Goal: Transaction & Acquisition: Book appointment/travel/reservation

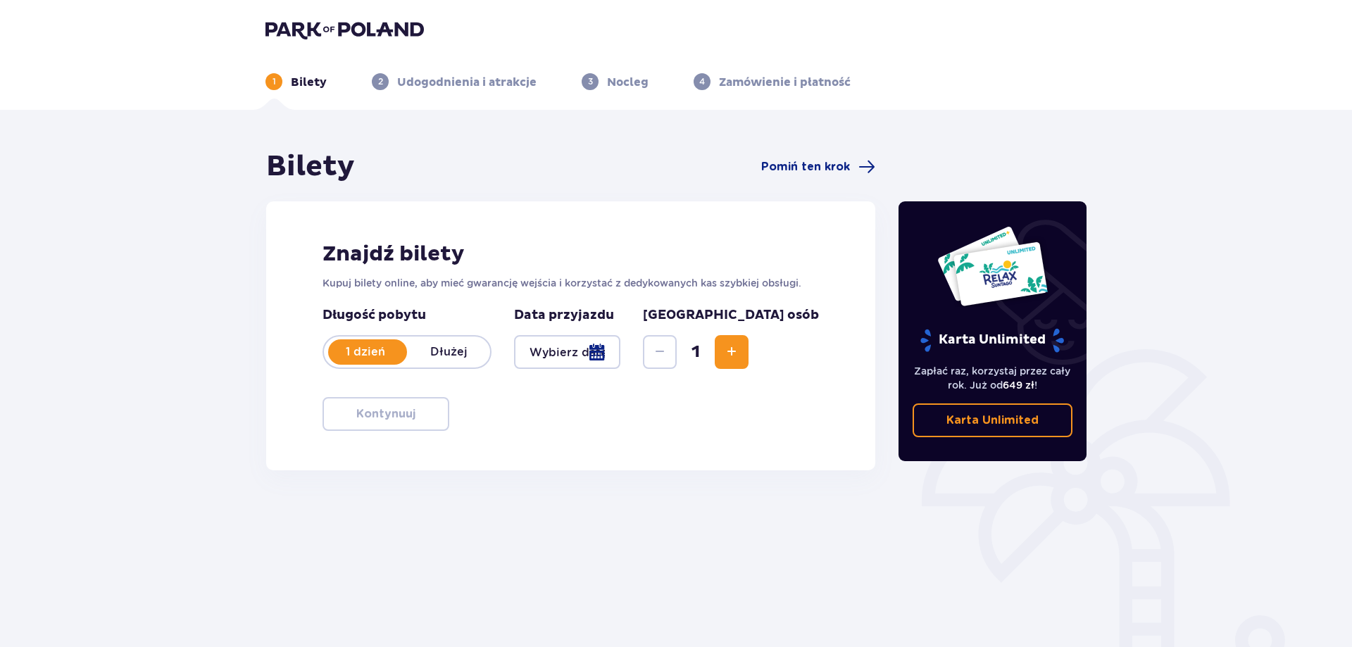
type input "[DATE]"
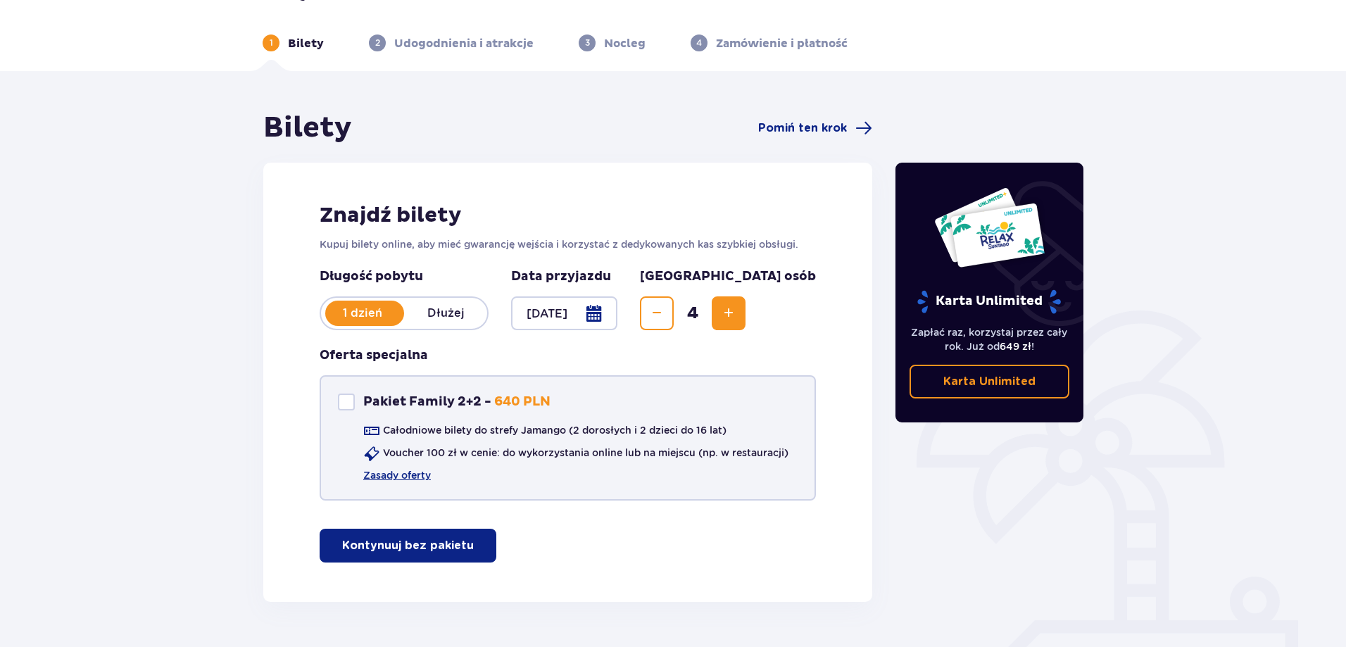
scroll to position [78, 0]
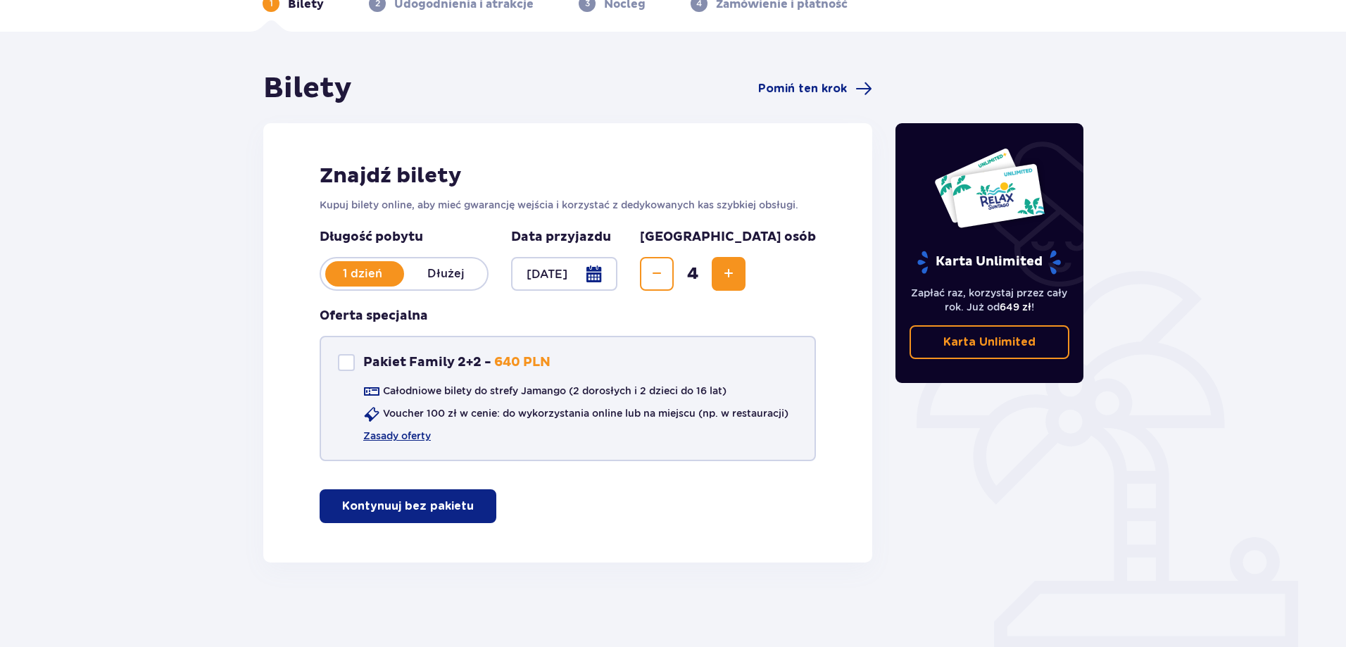
click at [341, 360] on div "Pakiet Family 2+2" at bounding box center [346, 362] width 17 height 17
checkbox input "true"
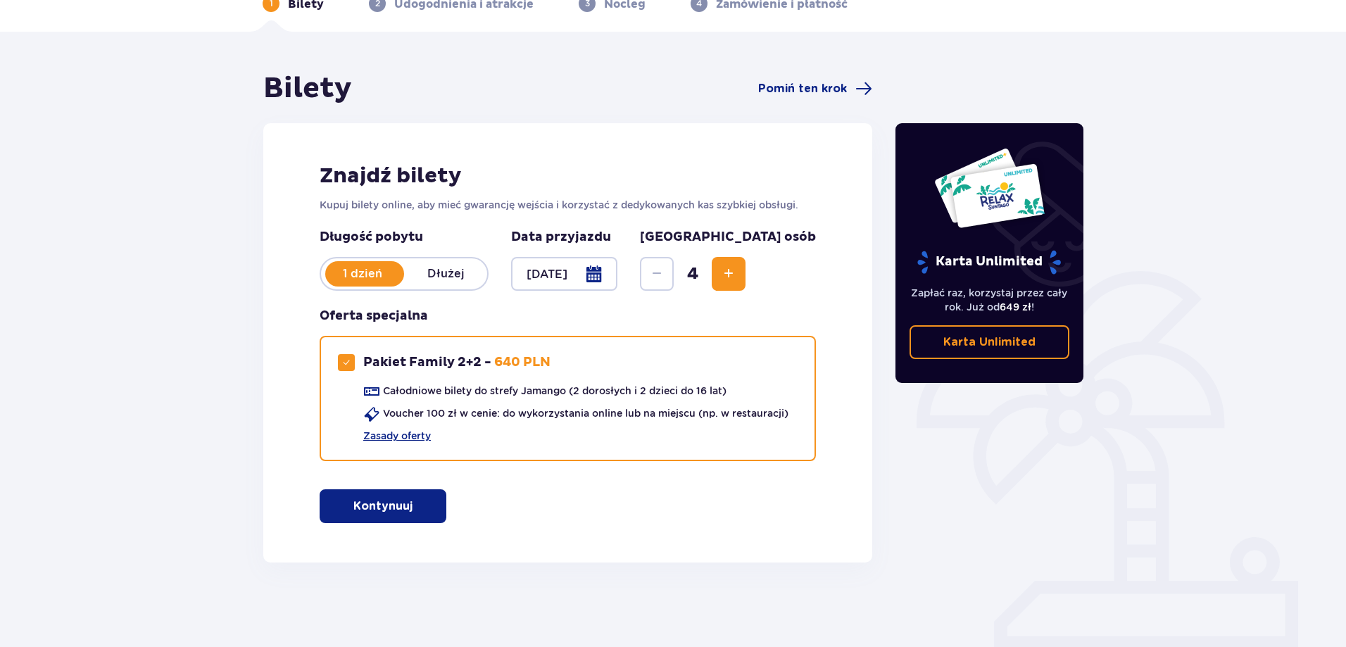
click at [408, 501] on span "button" at bounding box center [415, 506] width 17 height 17
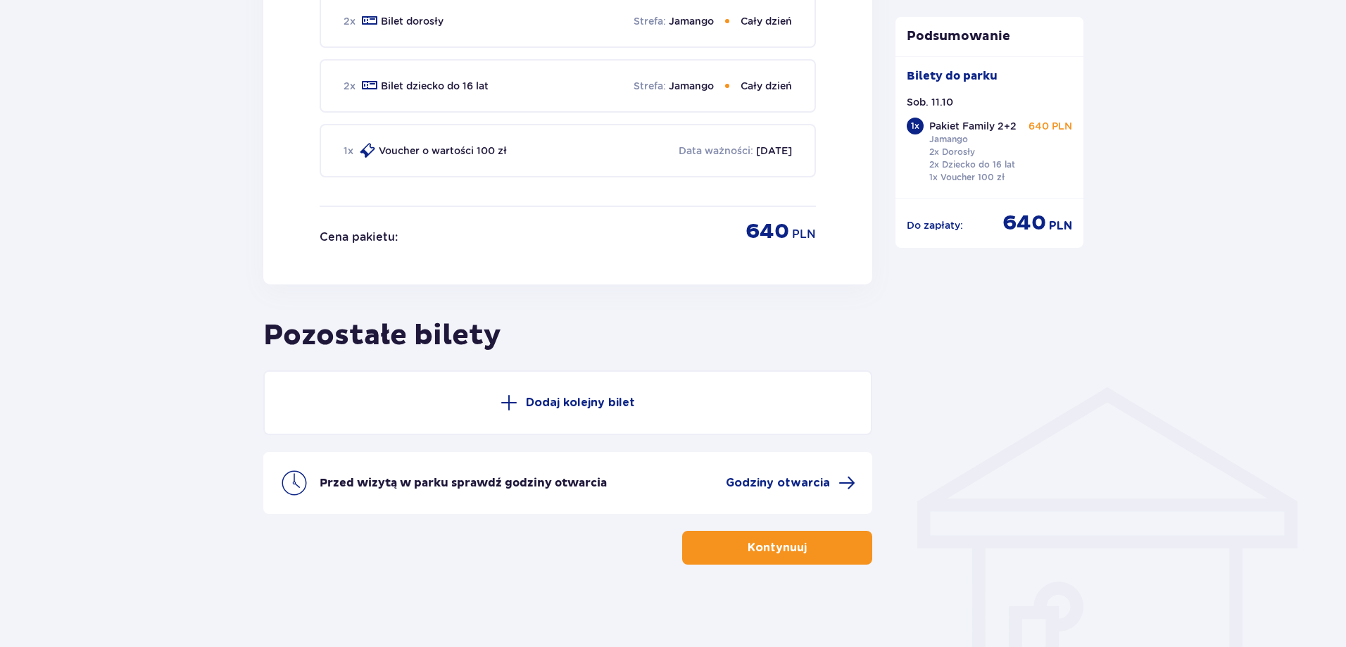
scroll to position [758, 0]
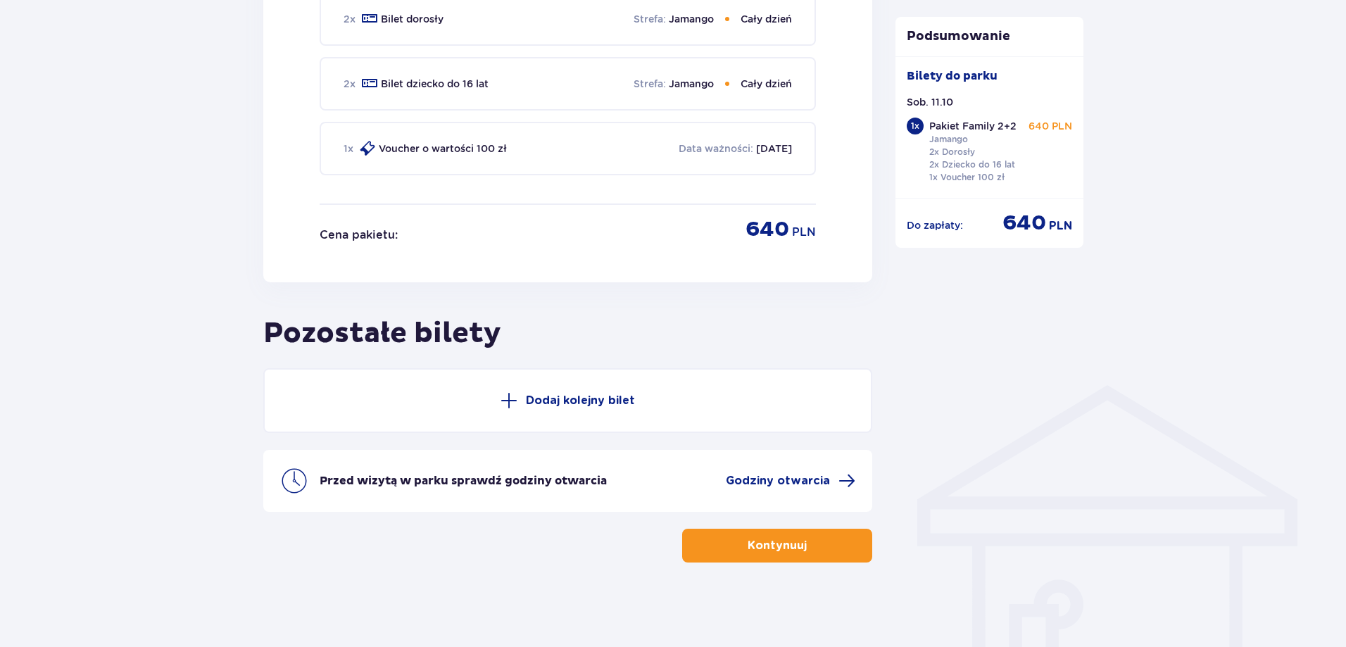
click at [496, 399] on button "Dodaj kolejny bilet" at bounding box center [567, 400] width 609 height 65
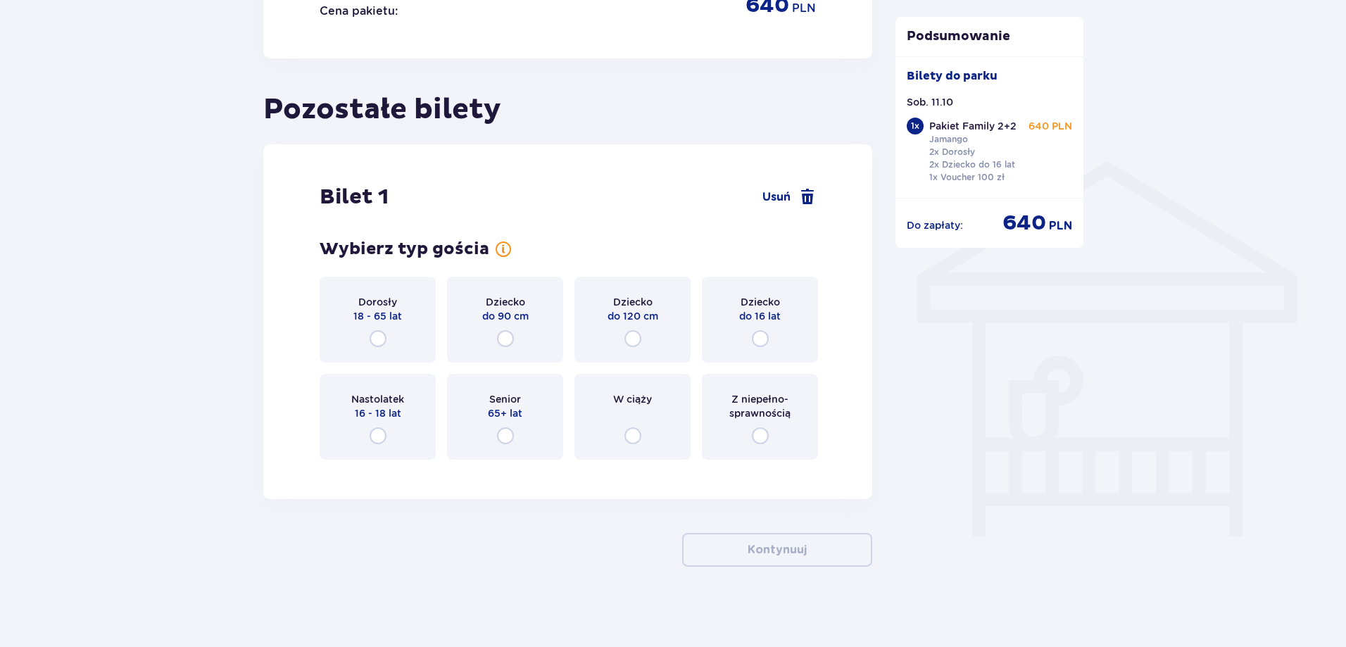
scroll to position [986, 0]
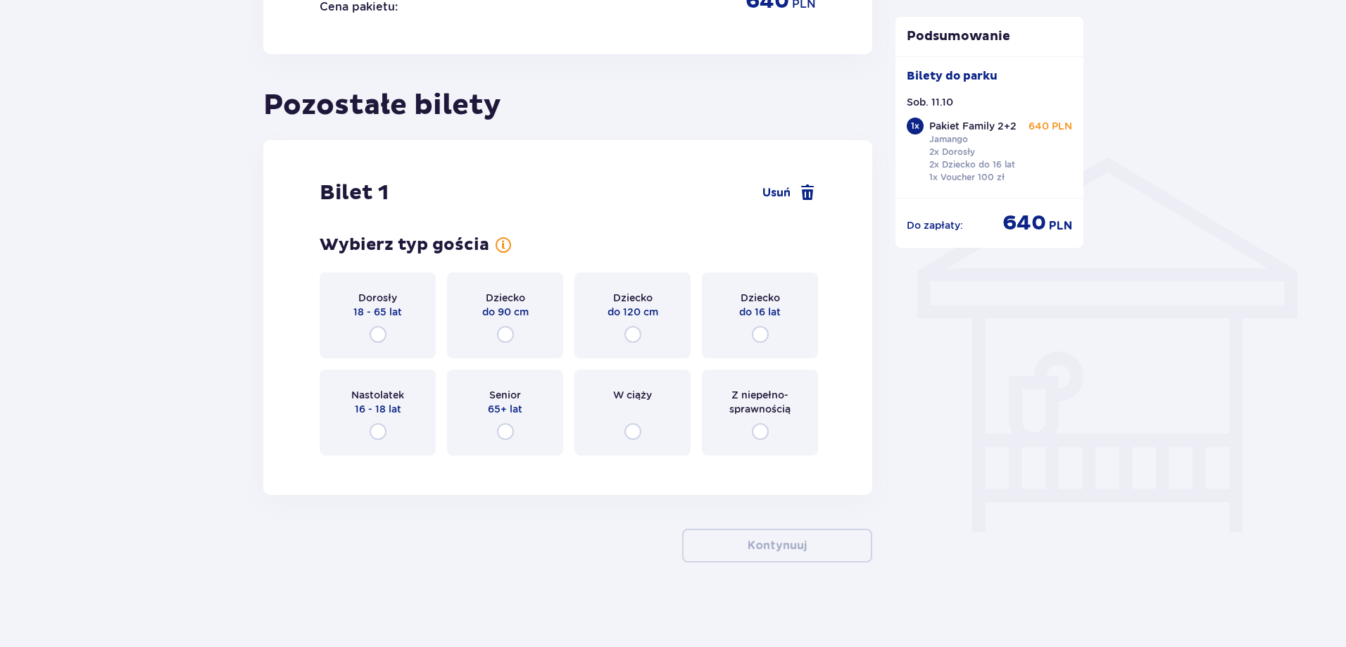
click at [372, 336] on input "radio" at bounding box center [378, 334] width 17 height 17
radio input "true"
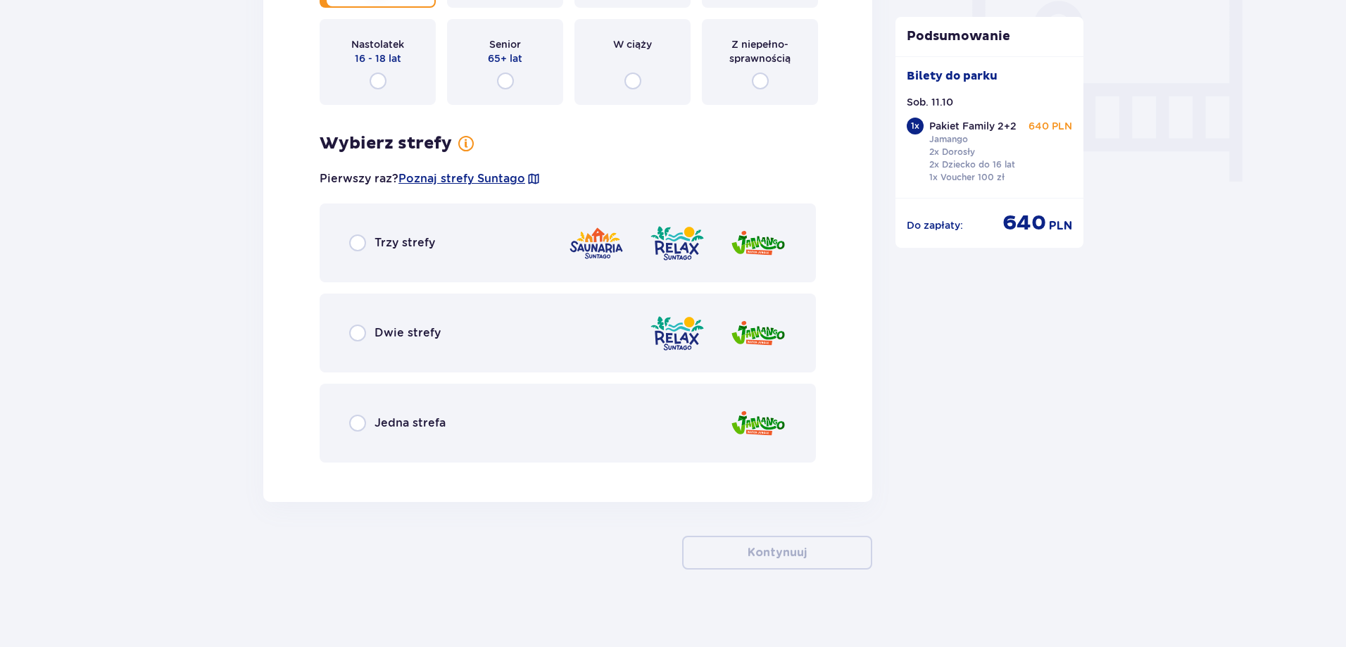
scroll to position [1344, 0]
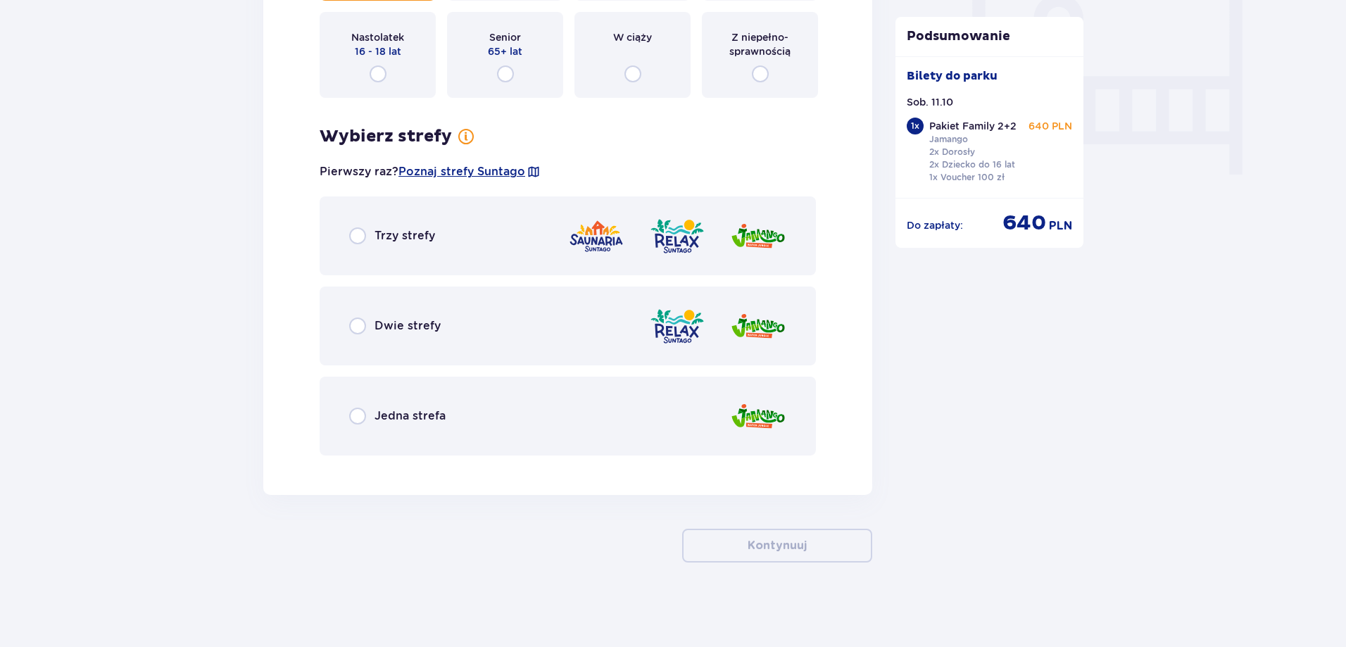
click at [363, 421] on input "radio" at bounding box center [357, 416] width 17 height 17
radio input "true"
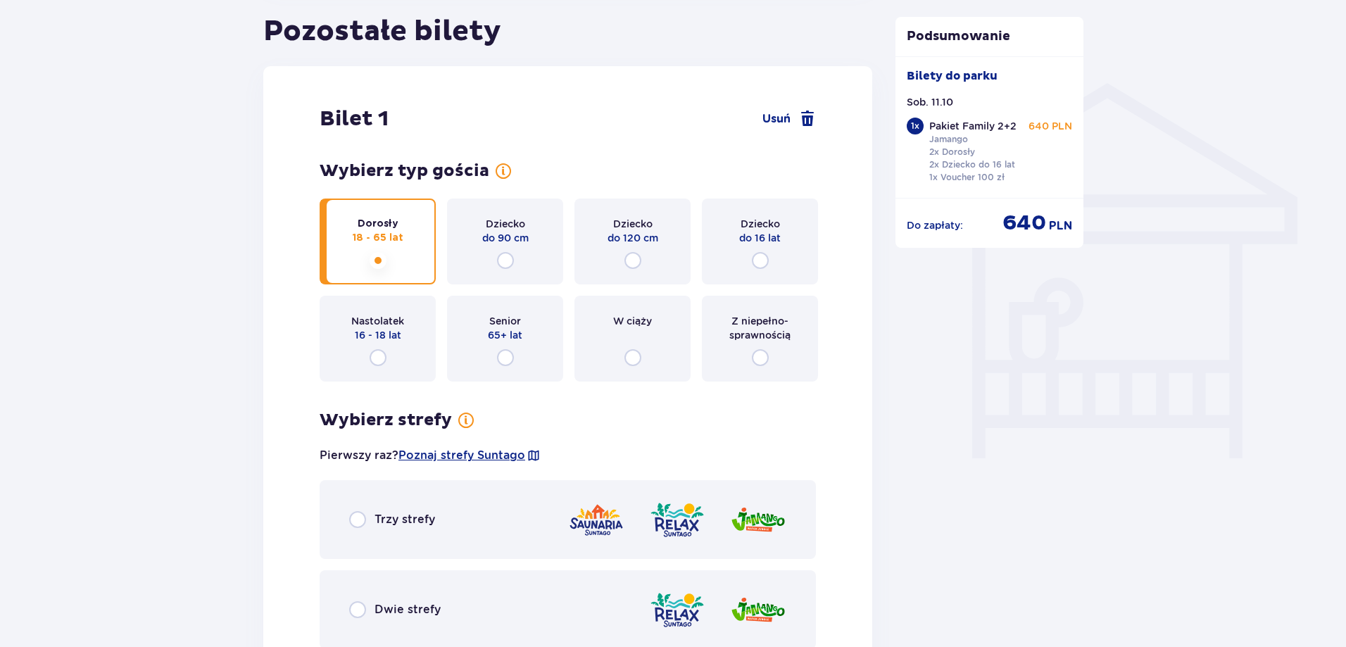
scroll to position [1045, 0]
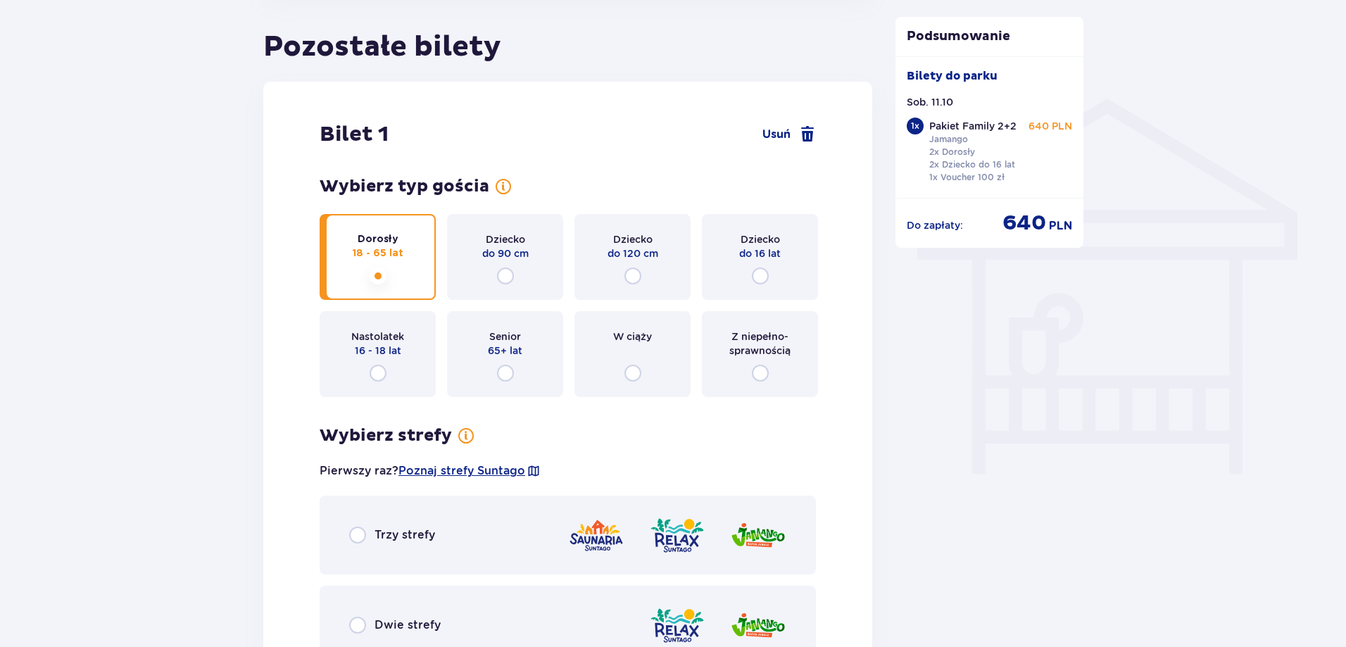
click at [759, 277] on input "radio" at bounding box center [760, 276] width 17 height 17
radio input "true"
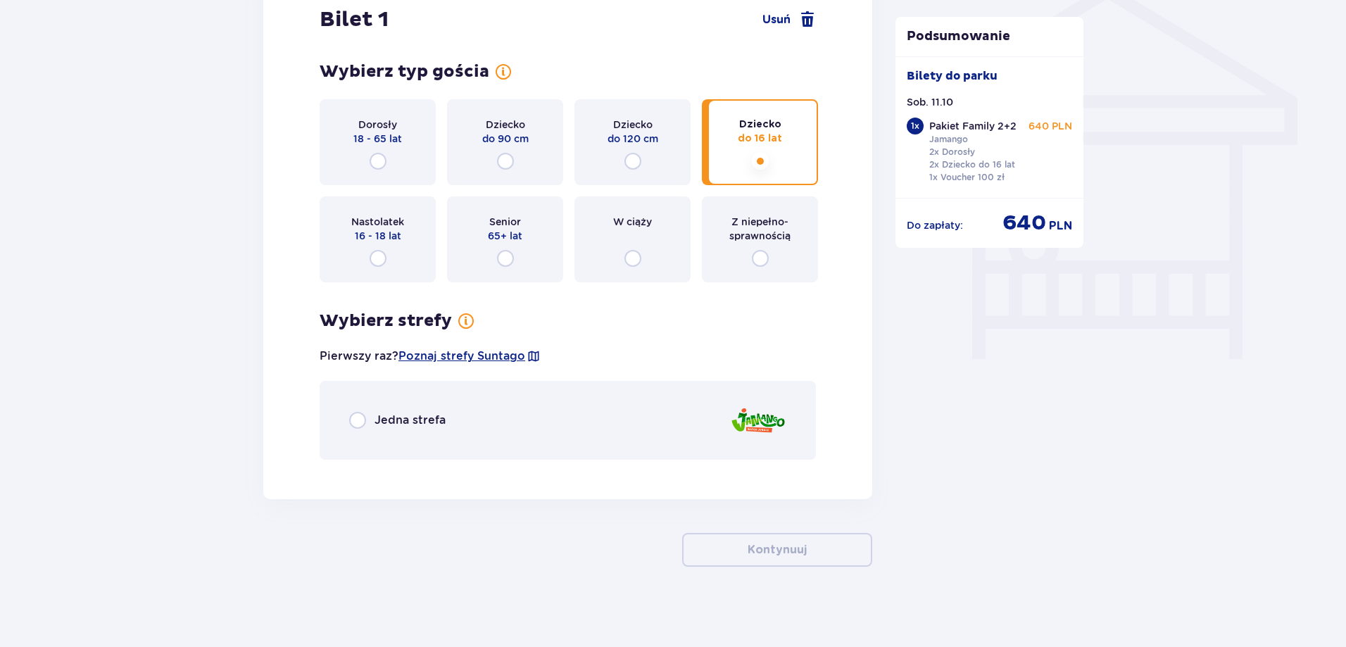
scroll to position [1164, 0]
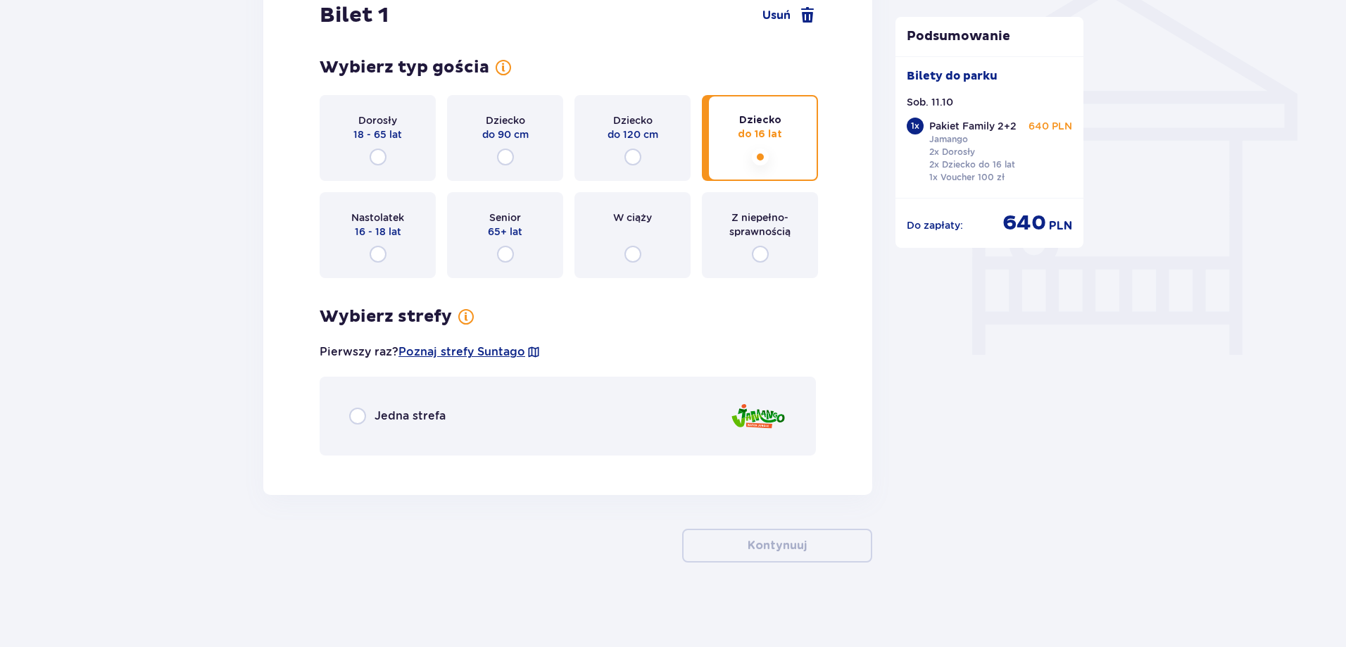
click at [358, 419] on input "radio" at bounding box center [357, 416] width 17 height 17
radio input "true"
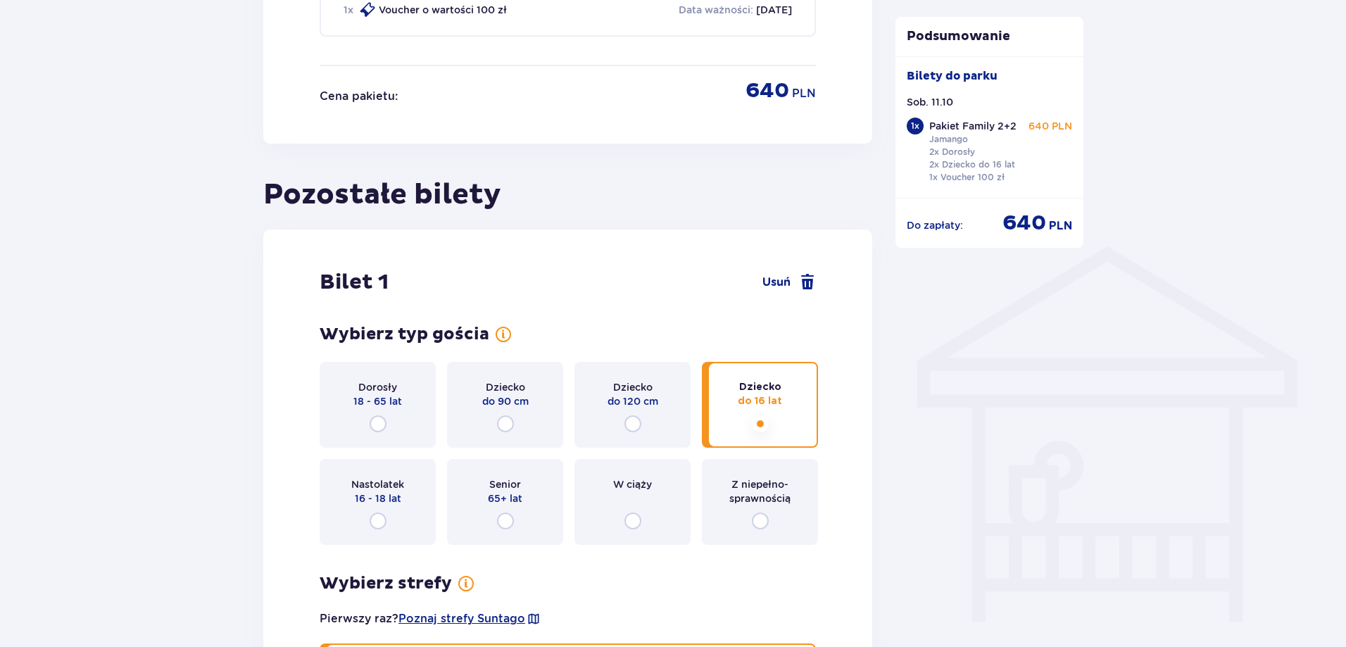
scroll to position [653, 0]
